Goal: Transaction & Acquisition: Purchase product/service

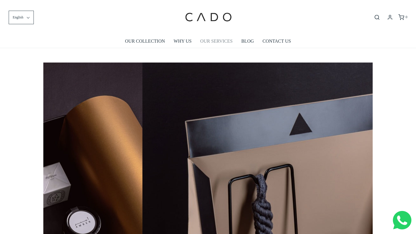
scroll to position [0, 987]
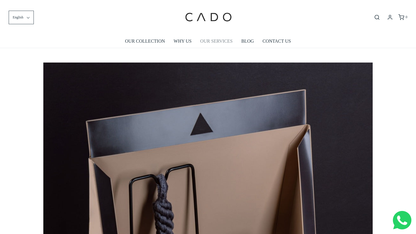
click at [214, 40] on link "OUR SERVICES" at bounding box center [216, 41] width 32 height 13
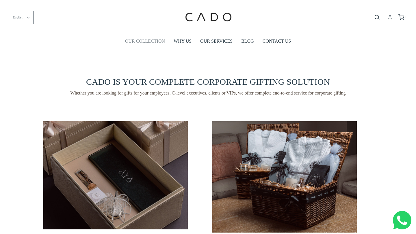
click at [147, 43] on link "OUR COLLECTION" at bounding box center [145, 41] width 40 height 13
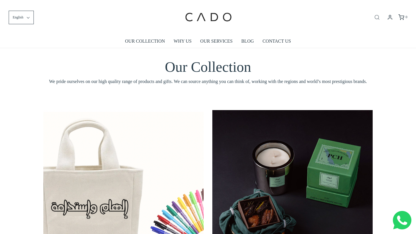
click at [376, 18] on icon "Open search bar" at bounding box center [376, 17] width 7 height 6
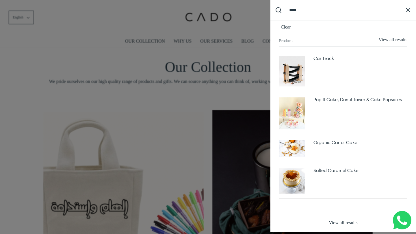
type input "****"
click at [270, 2] on button "Submit Search" at bounding box center [278, 10] width 16 height 16
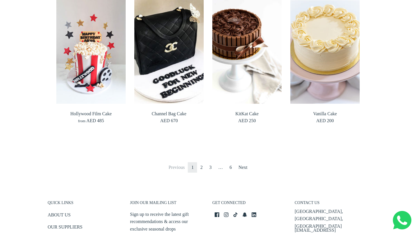
scroll to position [444, 0]
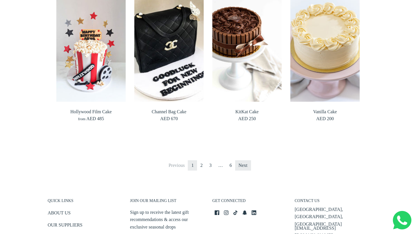
click at [242, 160] on link "Next" at bounding box center [243, 165] width 16 height 10
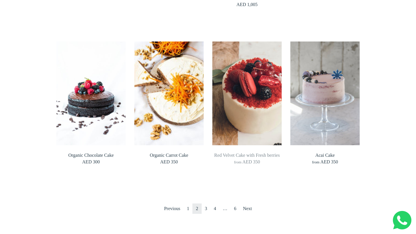
scroll to position [400, 0]
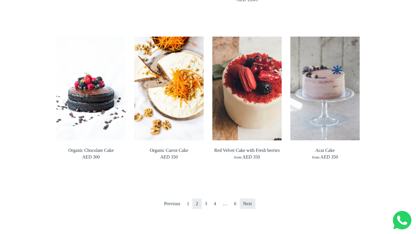
click at [246, 203] on link "Next" at bounding box center [247, 204] width 16 height 10
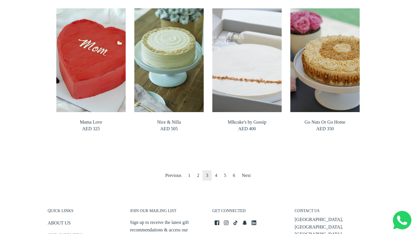
scroll to position [452, 0]
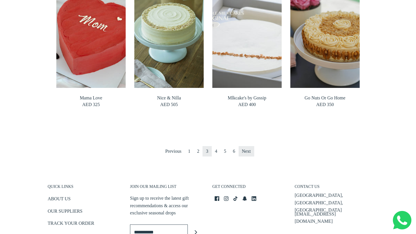
click at [247, 153] on link "Next" at bounding box center [246, 151] width 16 height 10
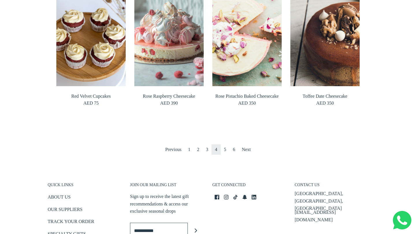
scroll to position [449, 0]
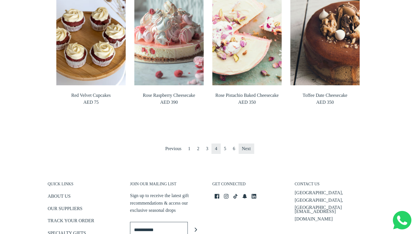
click at [246, 150] on link "Next" at bounding box center [246, 149] width 16 height 10
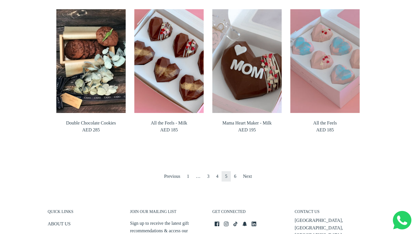
scroll to position [422, 0]
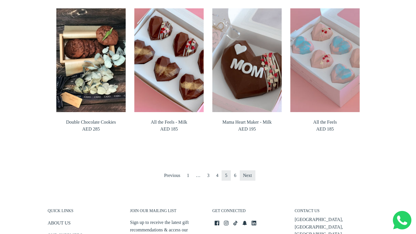
click at [248, 177] on link "Next" at bounding box center [247, 176] width 16 height 10
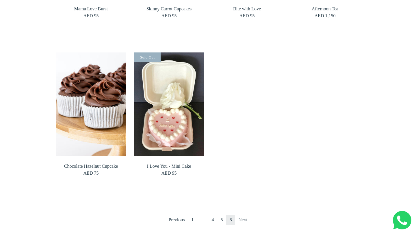
scroll to position [221, 0]
